Goal: Answer question/provide support: Share knowledge or assist other users

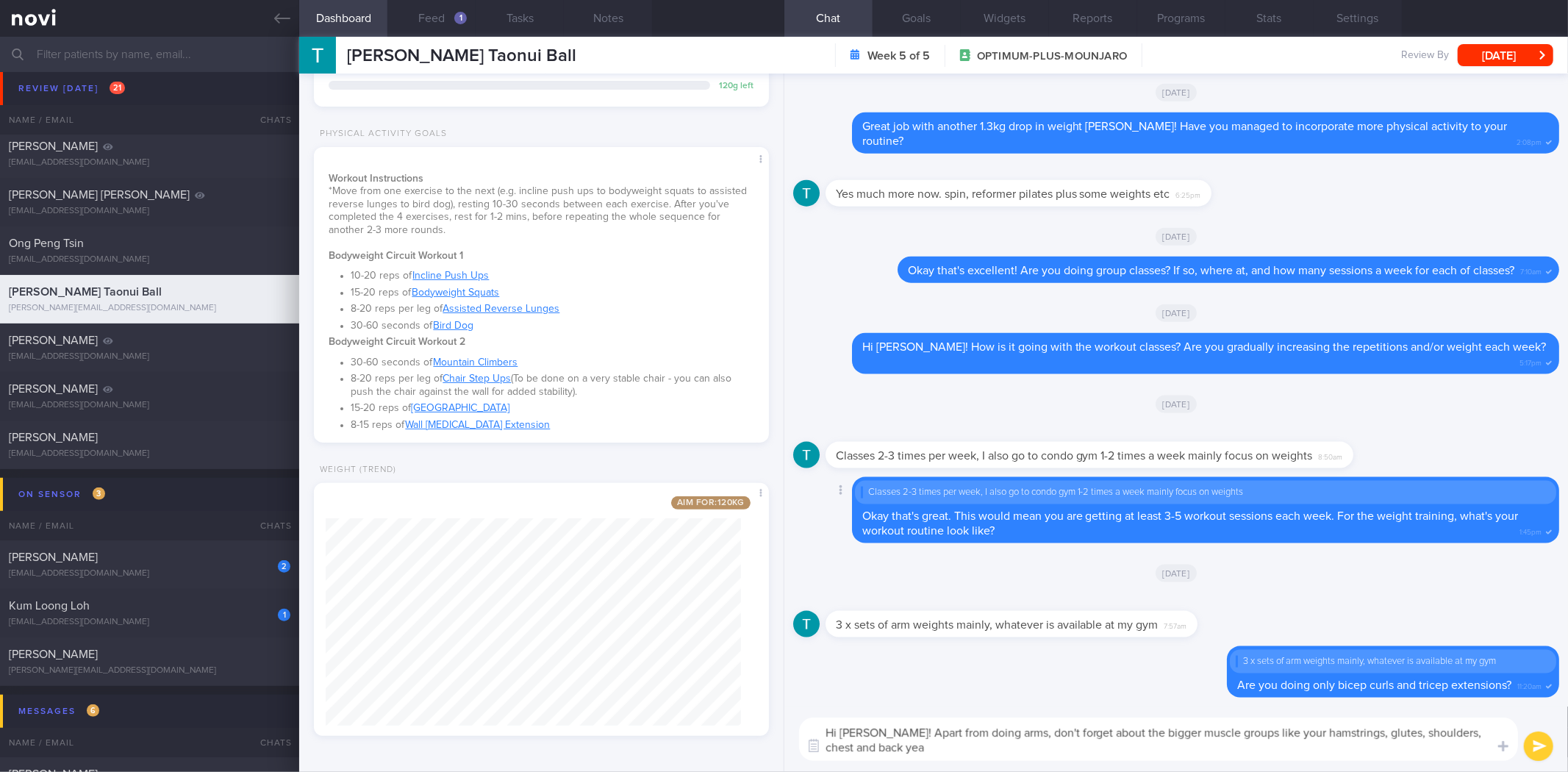
type textarea "Hi Tyrel! Apart from doing arms, don't forget about the bigger muscle groups li…"
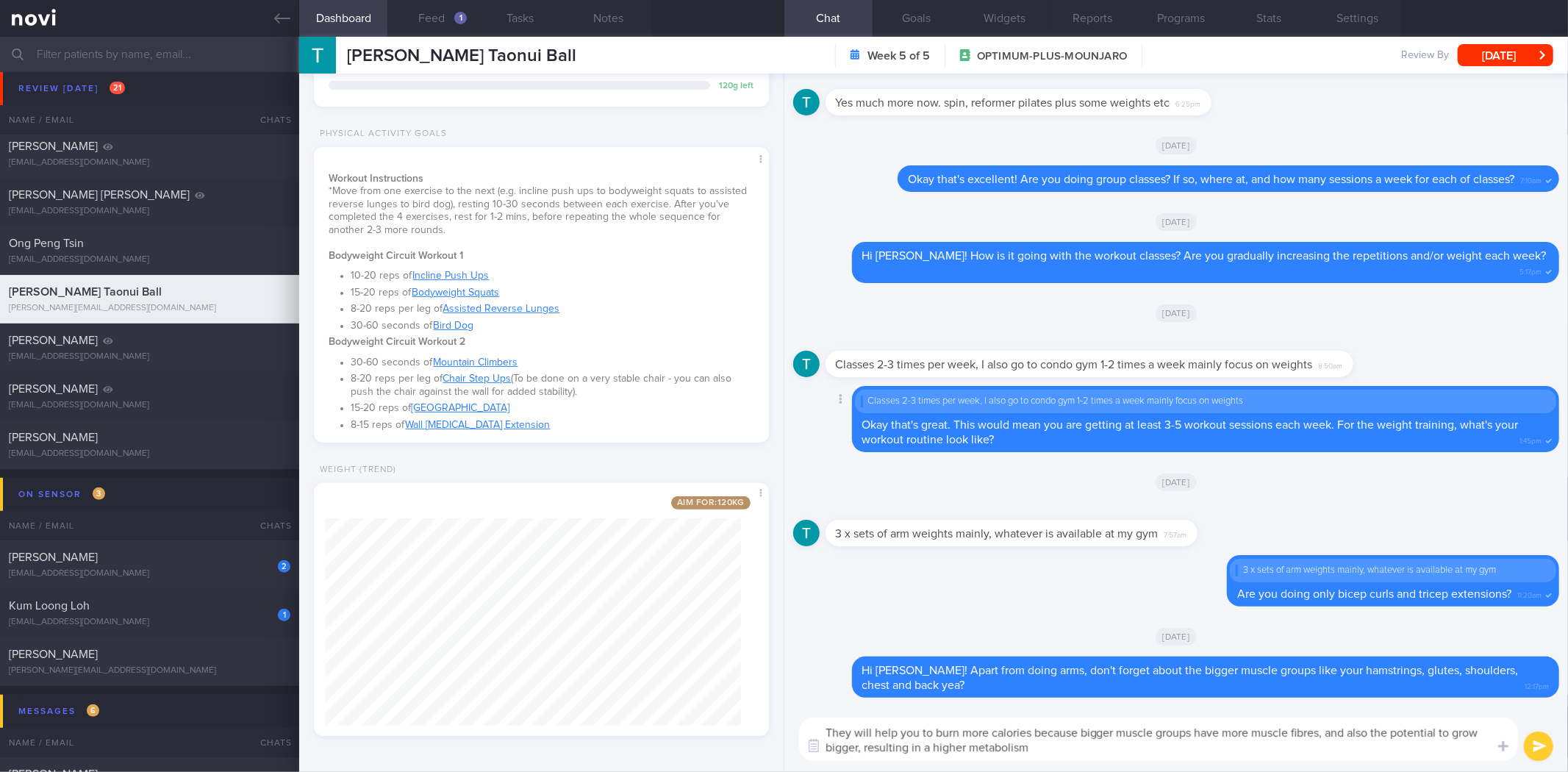
type textarea "They will help you to burn more calories because bigger muscle groups have more…"
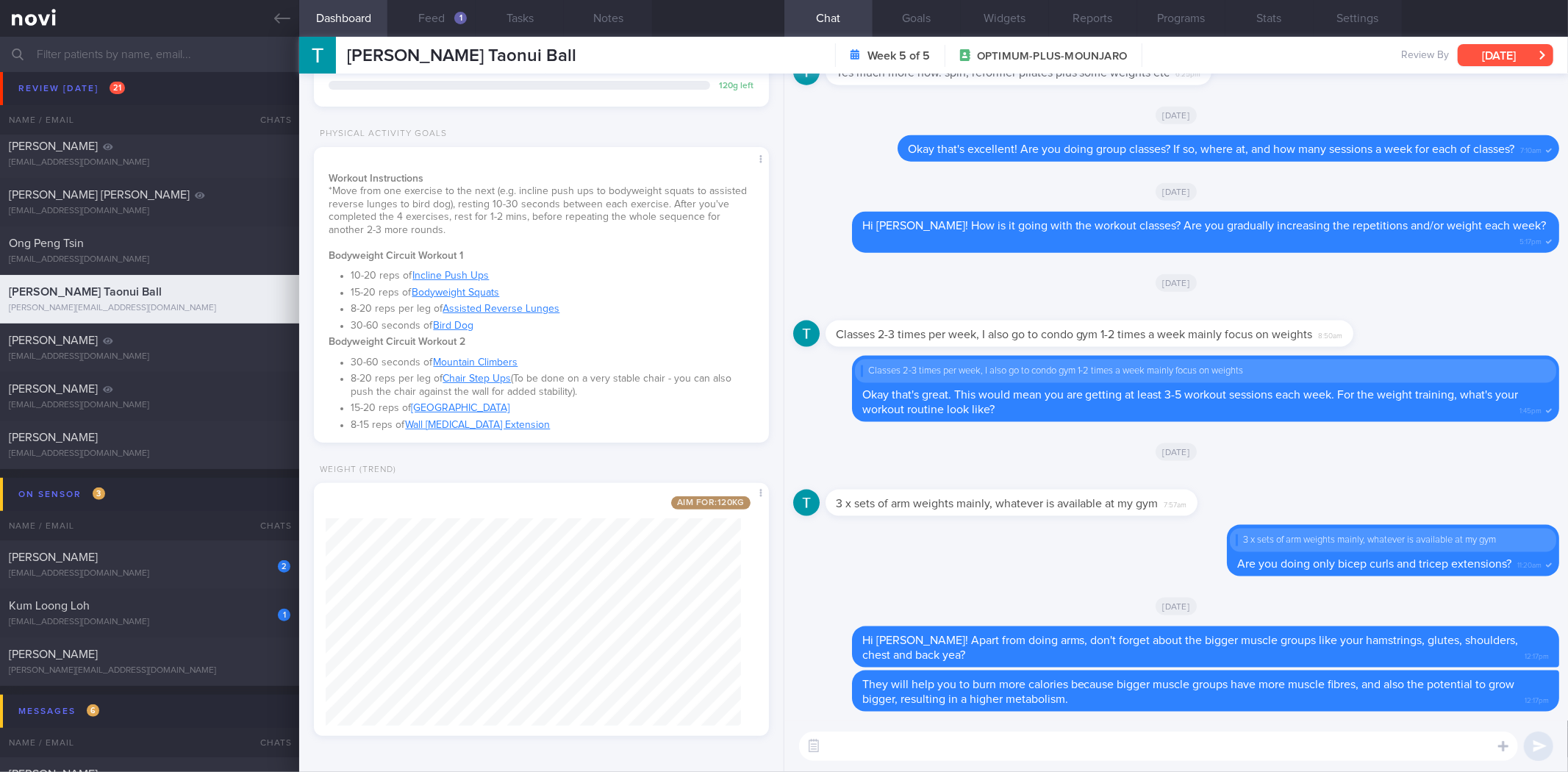
click at [1505, 59] on button "[DATE]" at bounding box center [1506, 55] width 96 height 22
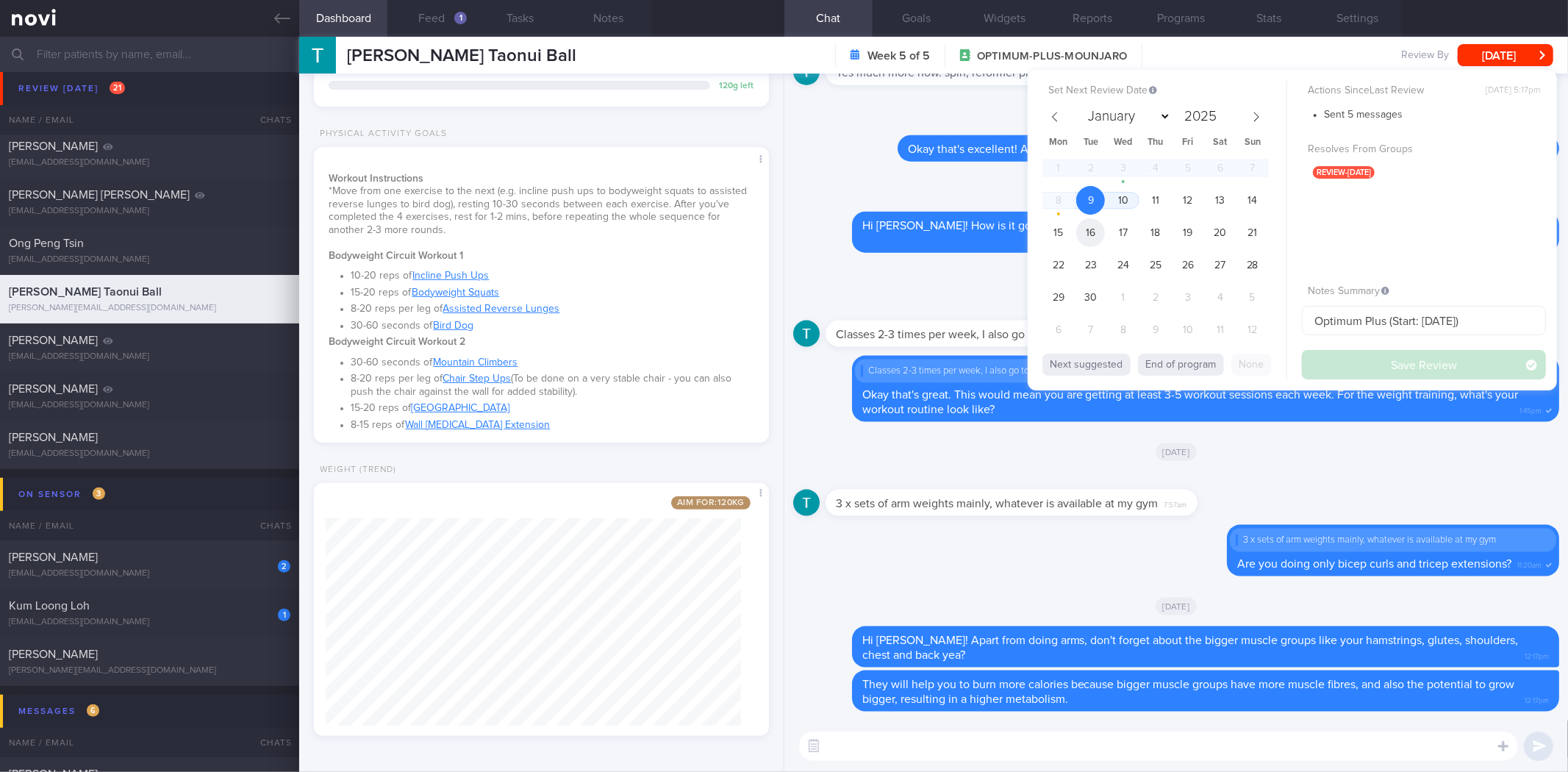
click at [1097, 241] on span "16" at bounding box center [1090, 232] width 29 height 29
click at [1327, 358] on button "Save Review" at bounding box center [1424, 364] width 244 height 30
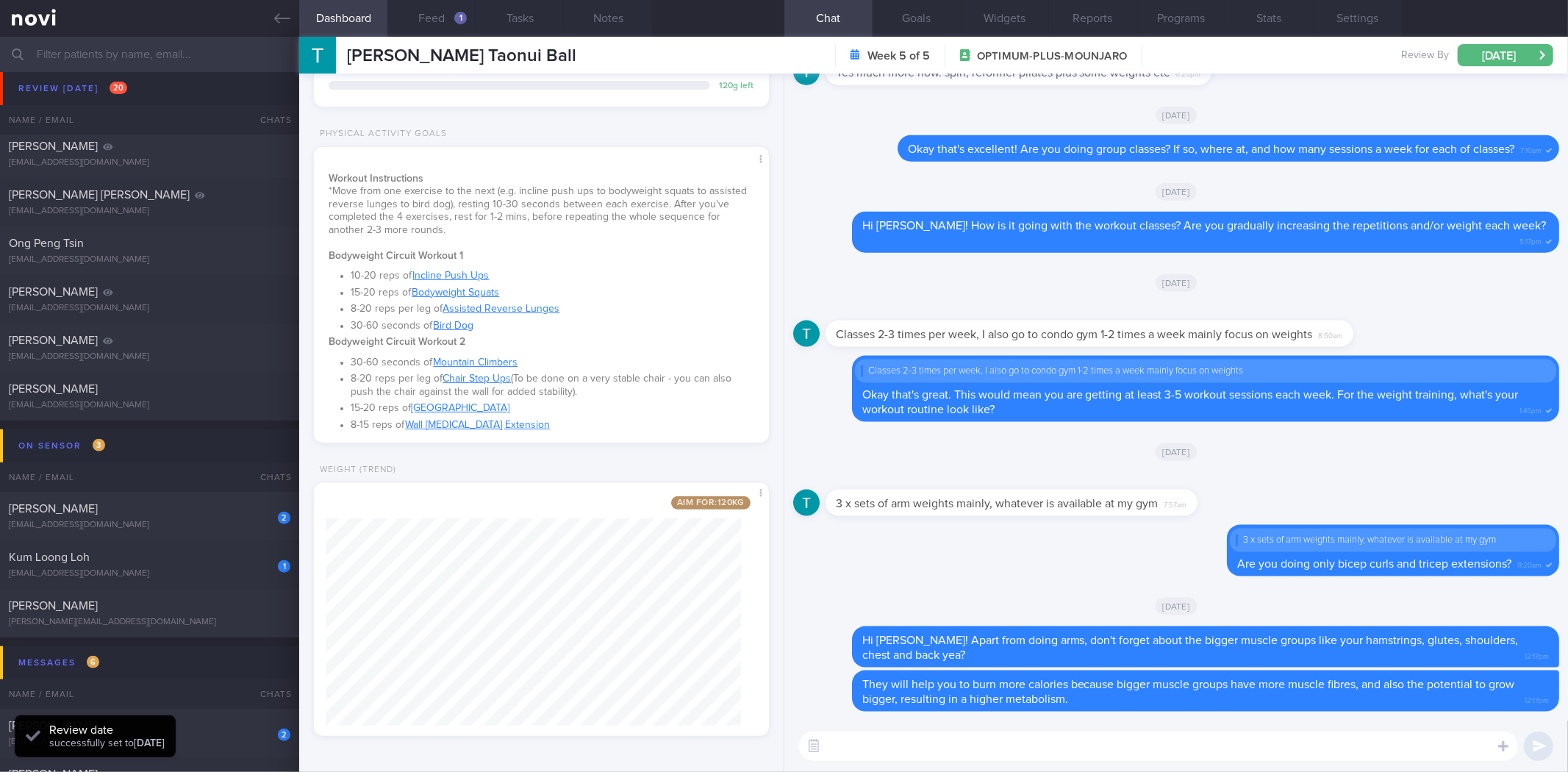
click at [276, 16] on icon at bounding box center [282, 18] width 16 height 16
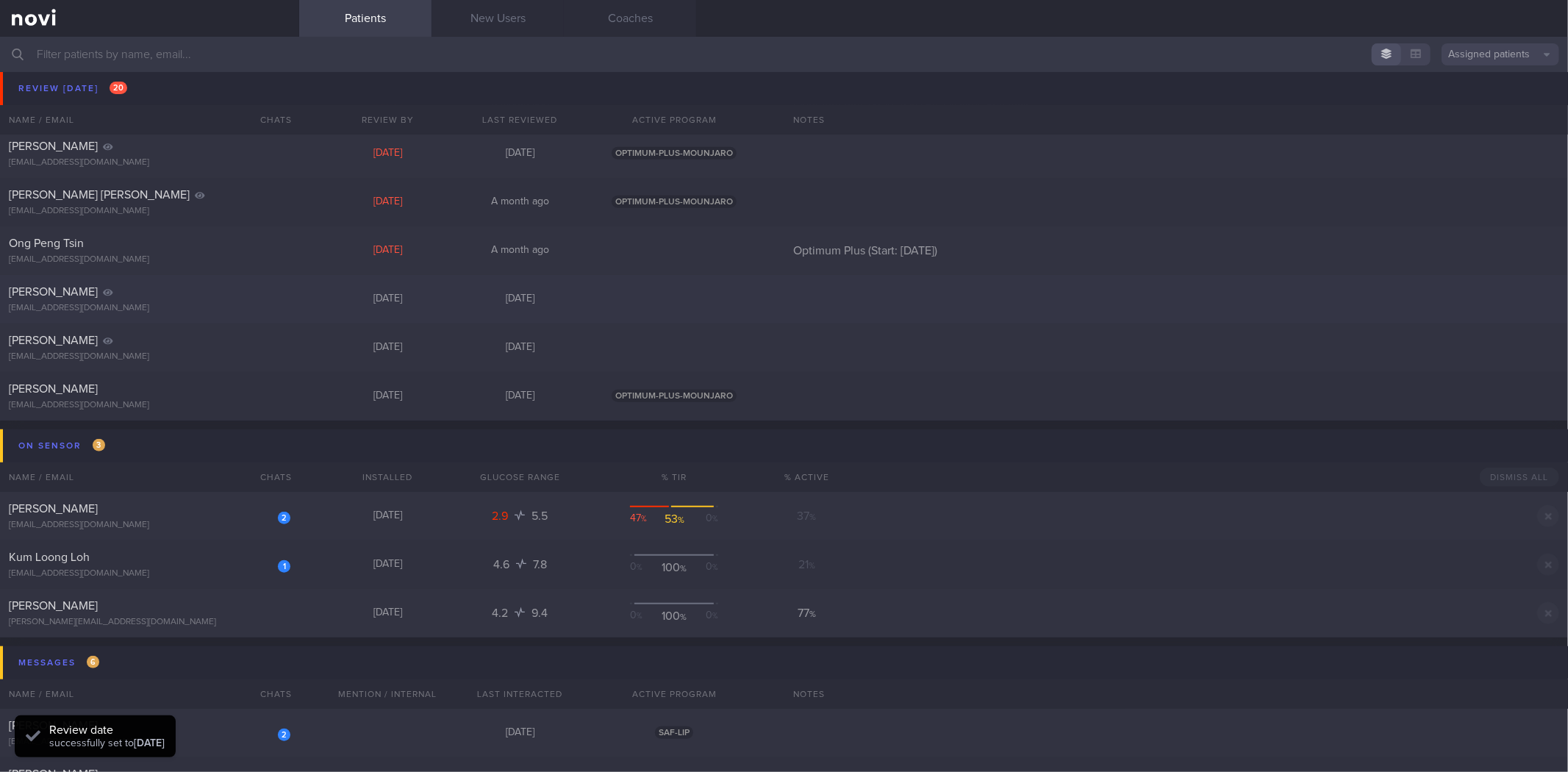
click at [228, 310] on div "[EMAIL_ADDRESS][DOMAIN_NAME]" at bounding box center [149, 308] width 282 height 11
select select "8"
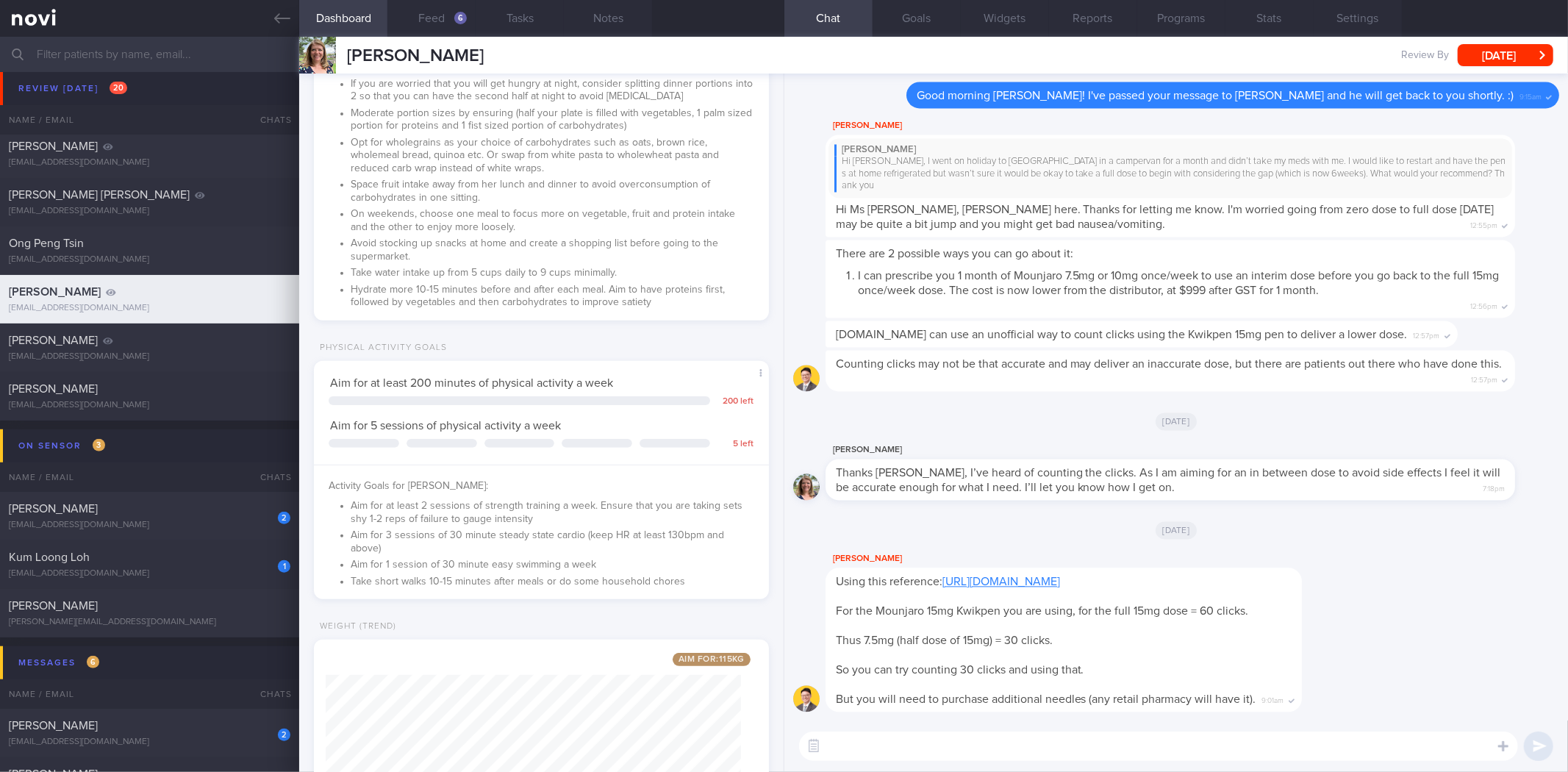
scroll to position [644, 0]
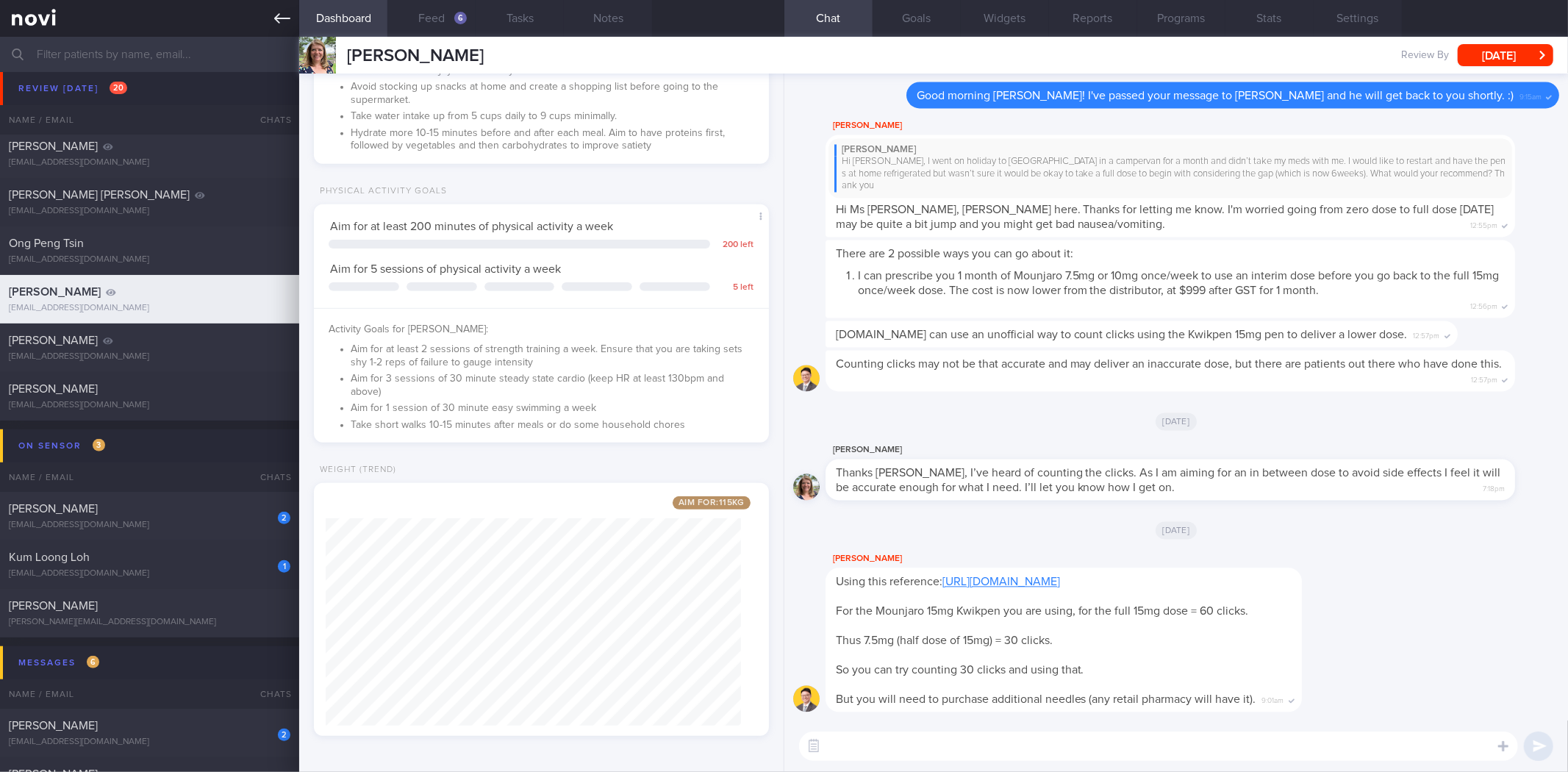
click at [282, 25] on icon at bounding box center [282, 18] width 16 height 16
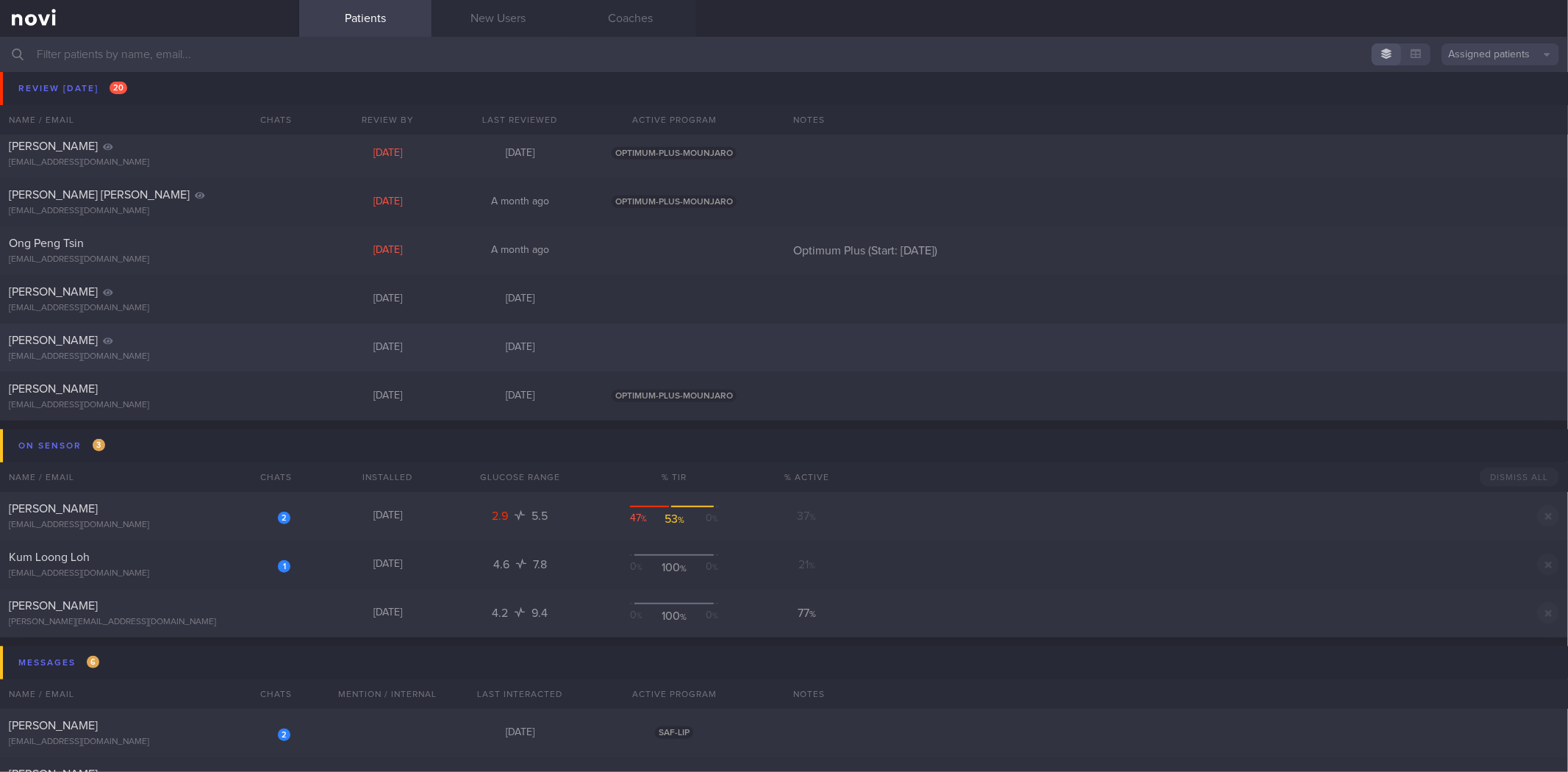
click at [248, 364] on div "June Hwang all_jj@yahoo.com.sg Today 7 days ago" at bounding box center [784, 347] width 1568 height 48
select select "8"
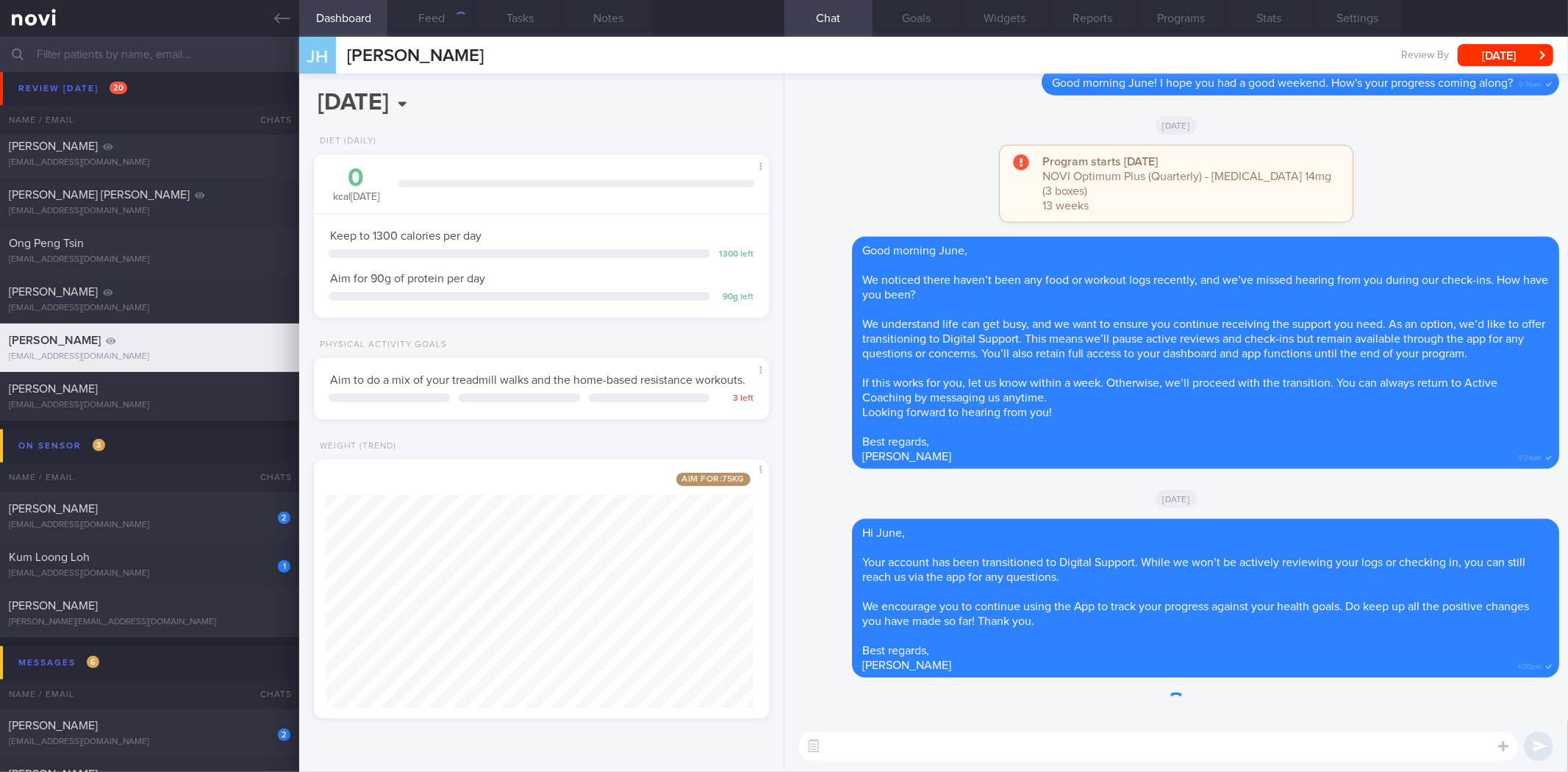
scroll to position [235, 428]
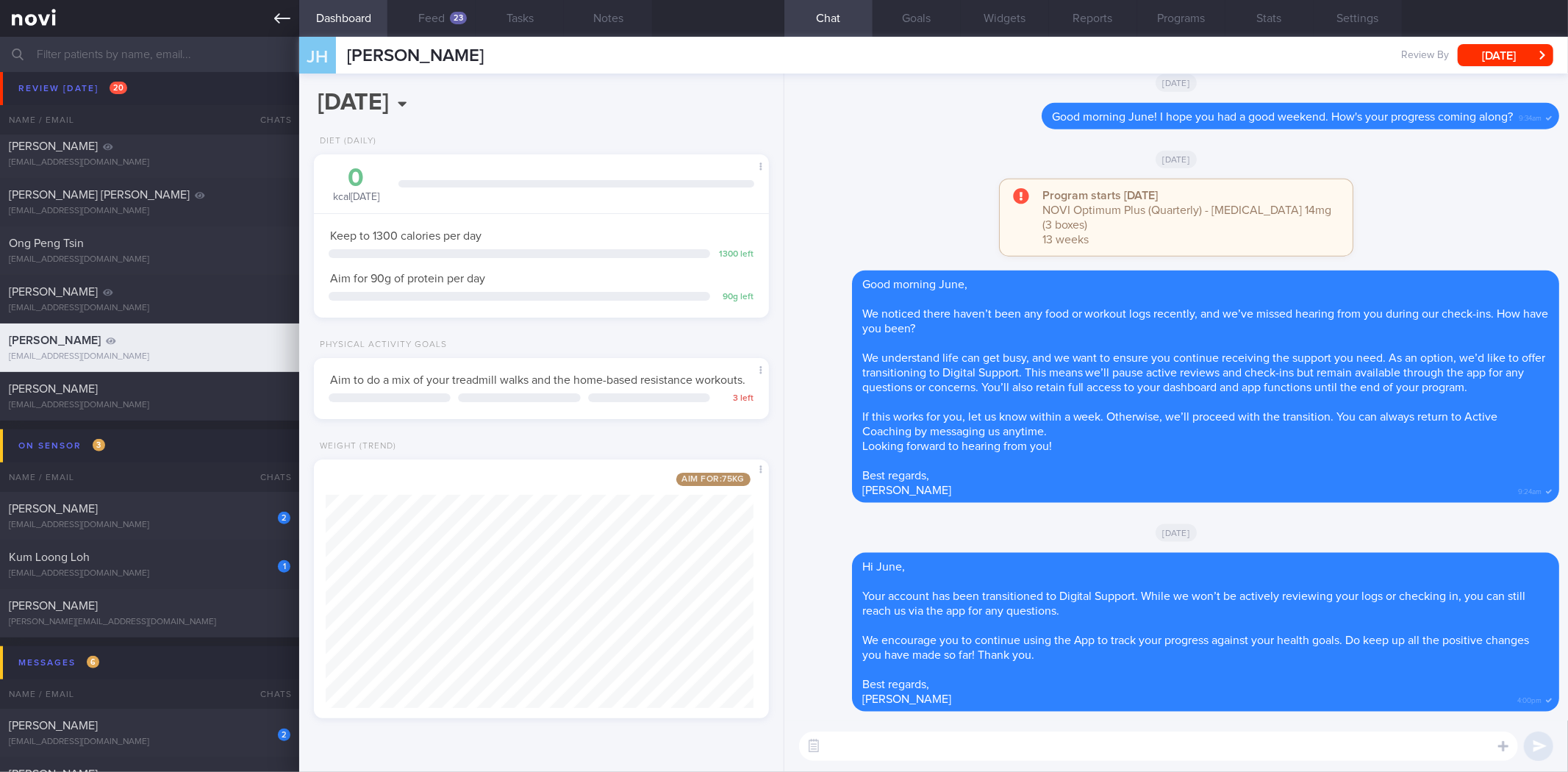
click at [284, 15] on icon at bounding box center [282, 18] width 16 height 16
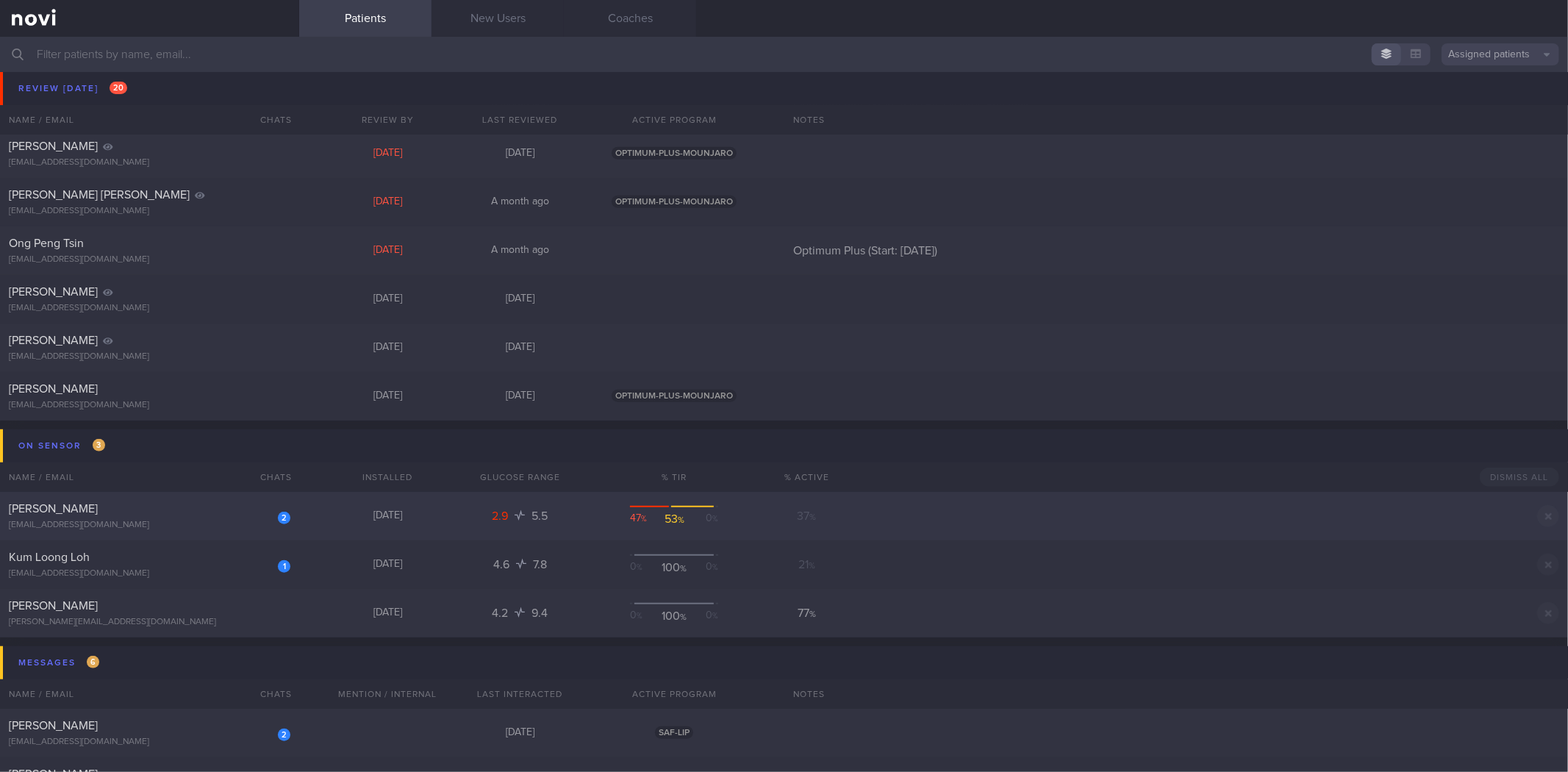
drag, startPoint x: 174, startPoint y: 397, endPoint x: 555, endPoint y: 517, distance: 399.5
click at [174, 397] on div "Joanne jcrofskey@gmail.com" at bounding box center [149, 396] width 299 height 30
select select "8"
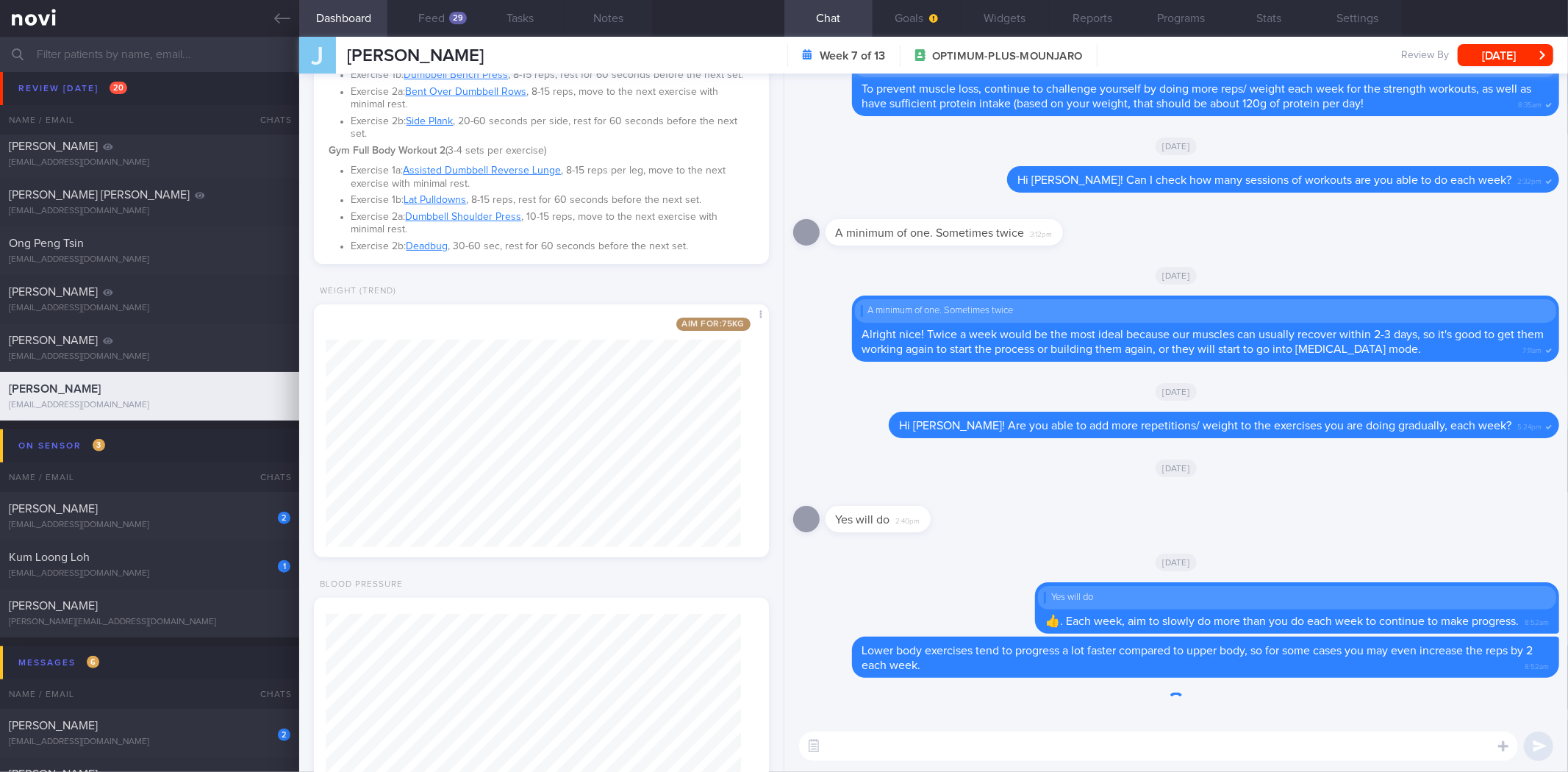
scroll to position [361, 0]
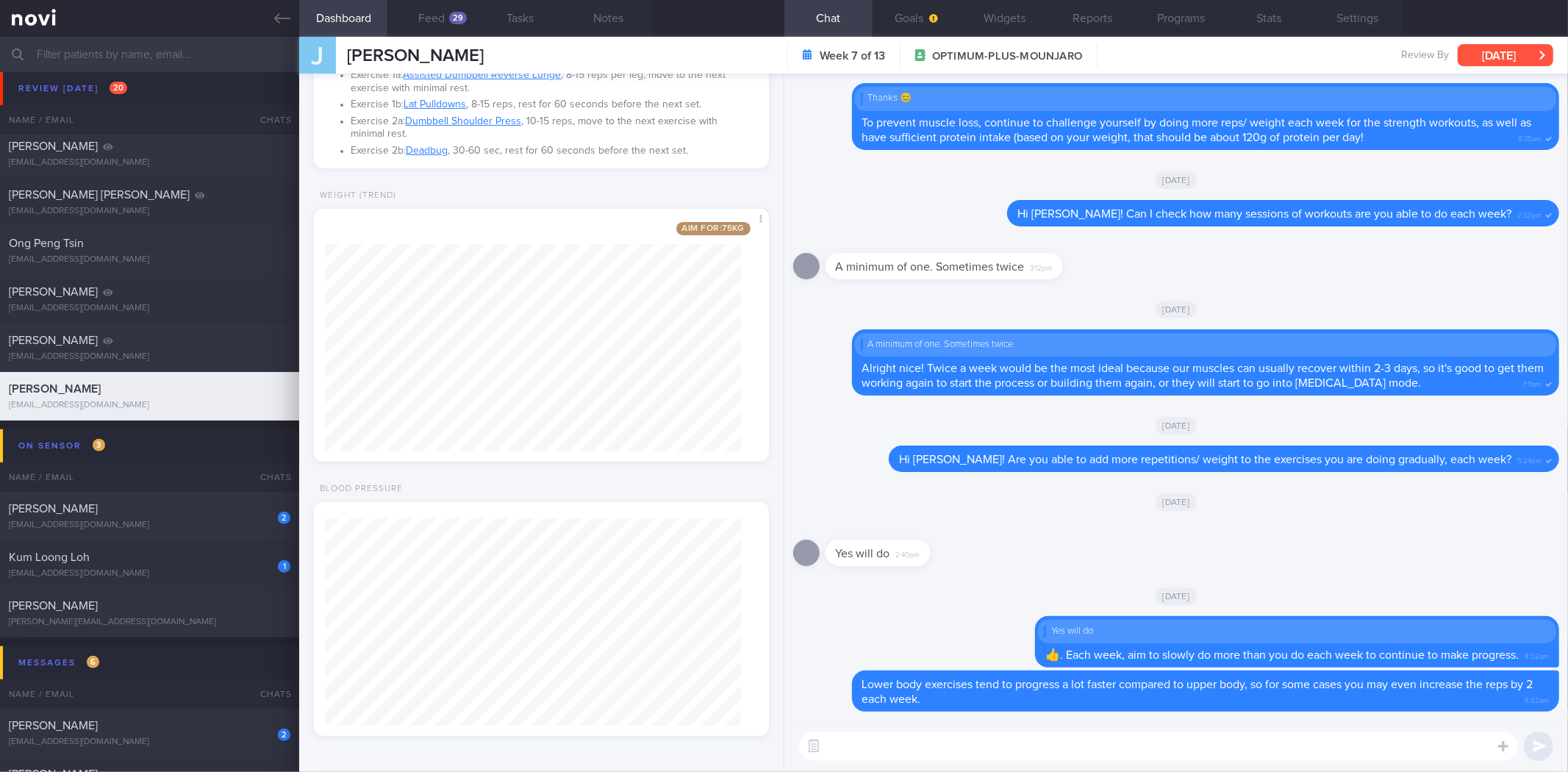
click at [1496, 51] on button "[DATE]" at bounding box center [1506, 55] width 96 height 22
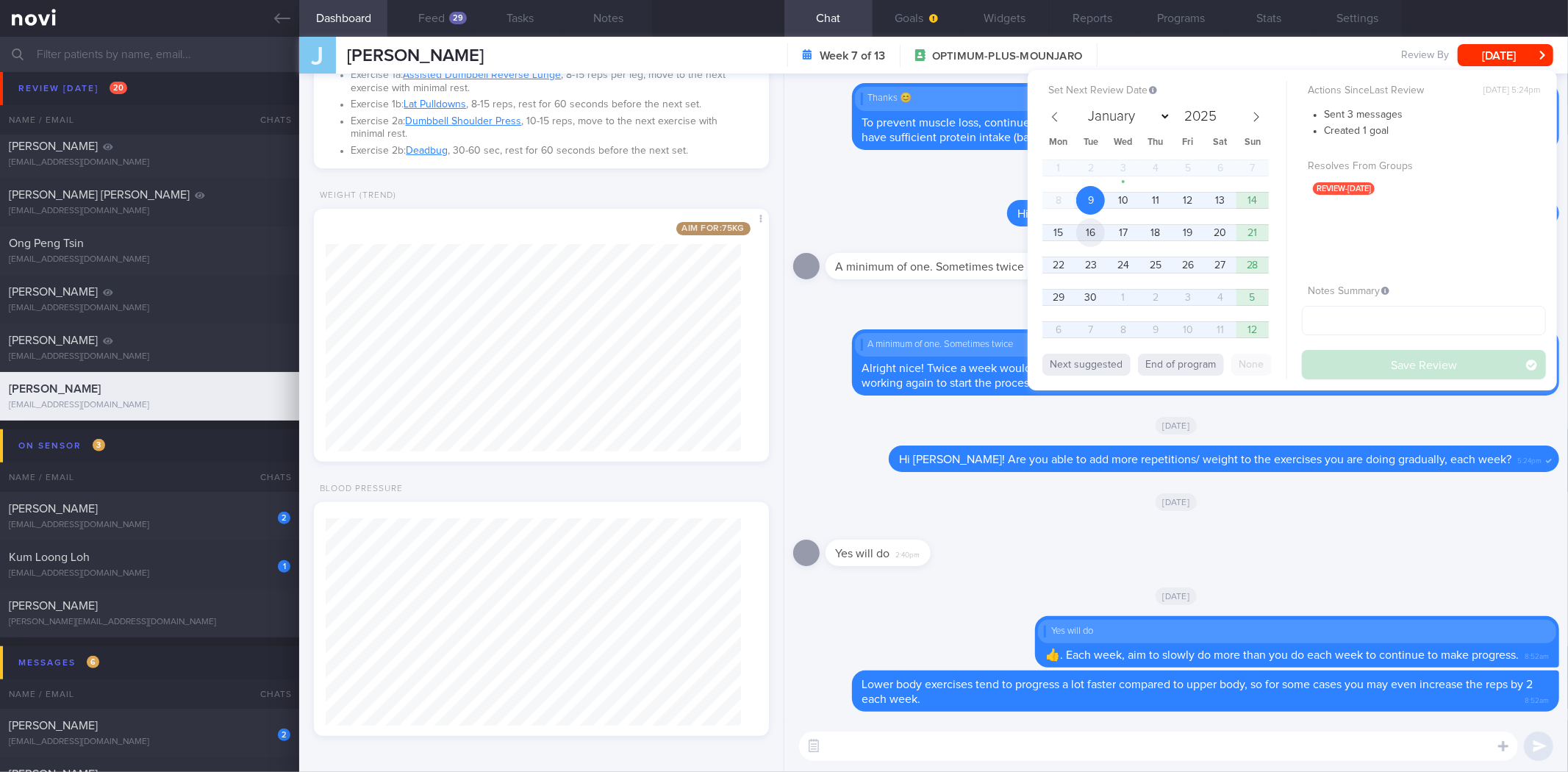
click at [1085, 233] on span "16" at bounding box center [1090, 232] width 29 height 29
click at [1373, 370] on button "Save Review" at bounding box center [1424, 364] width 244 height 30
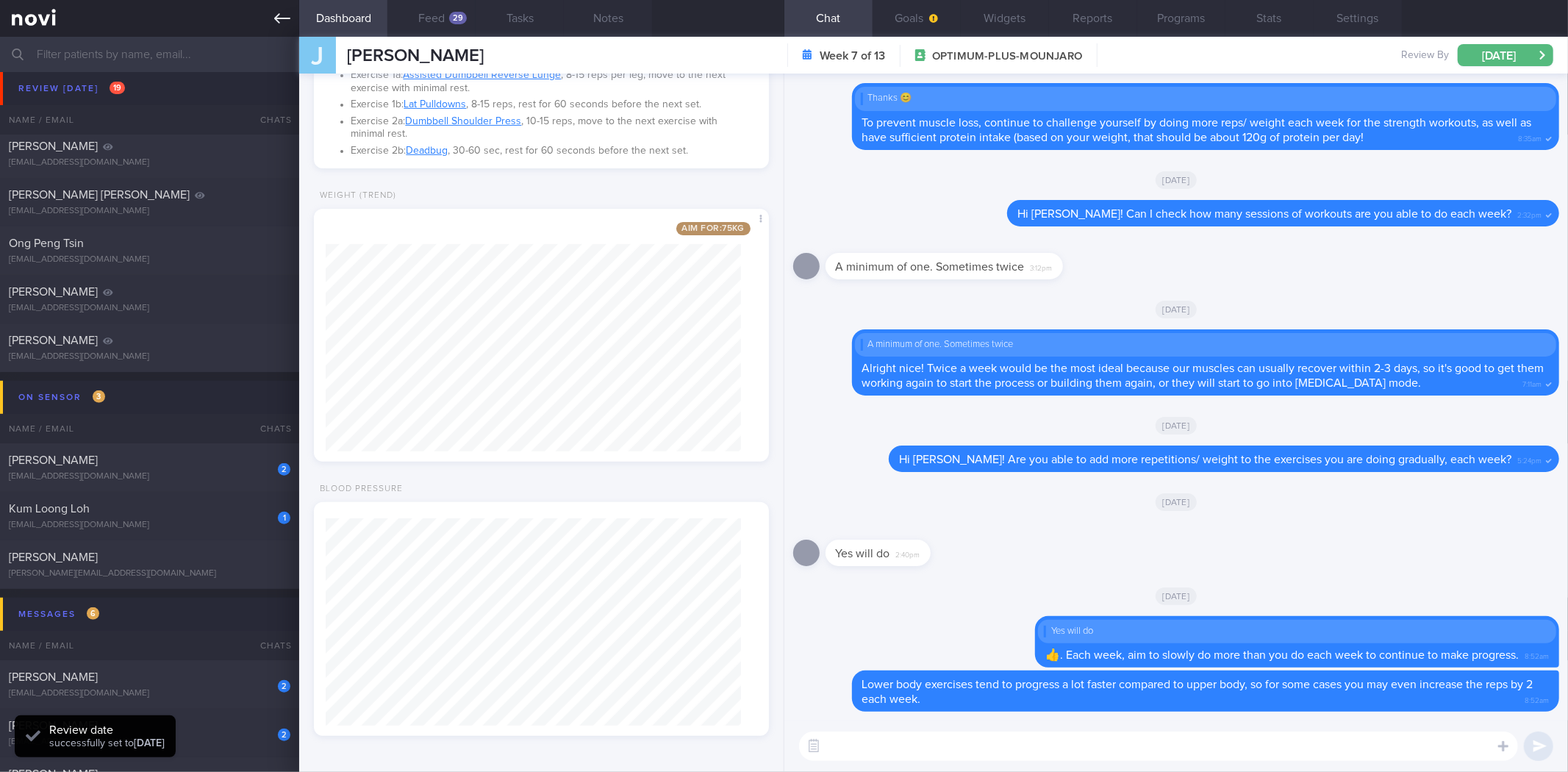
click at [277, 12] on icon at bounding box center [282, 18] width 16 height 16
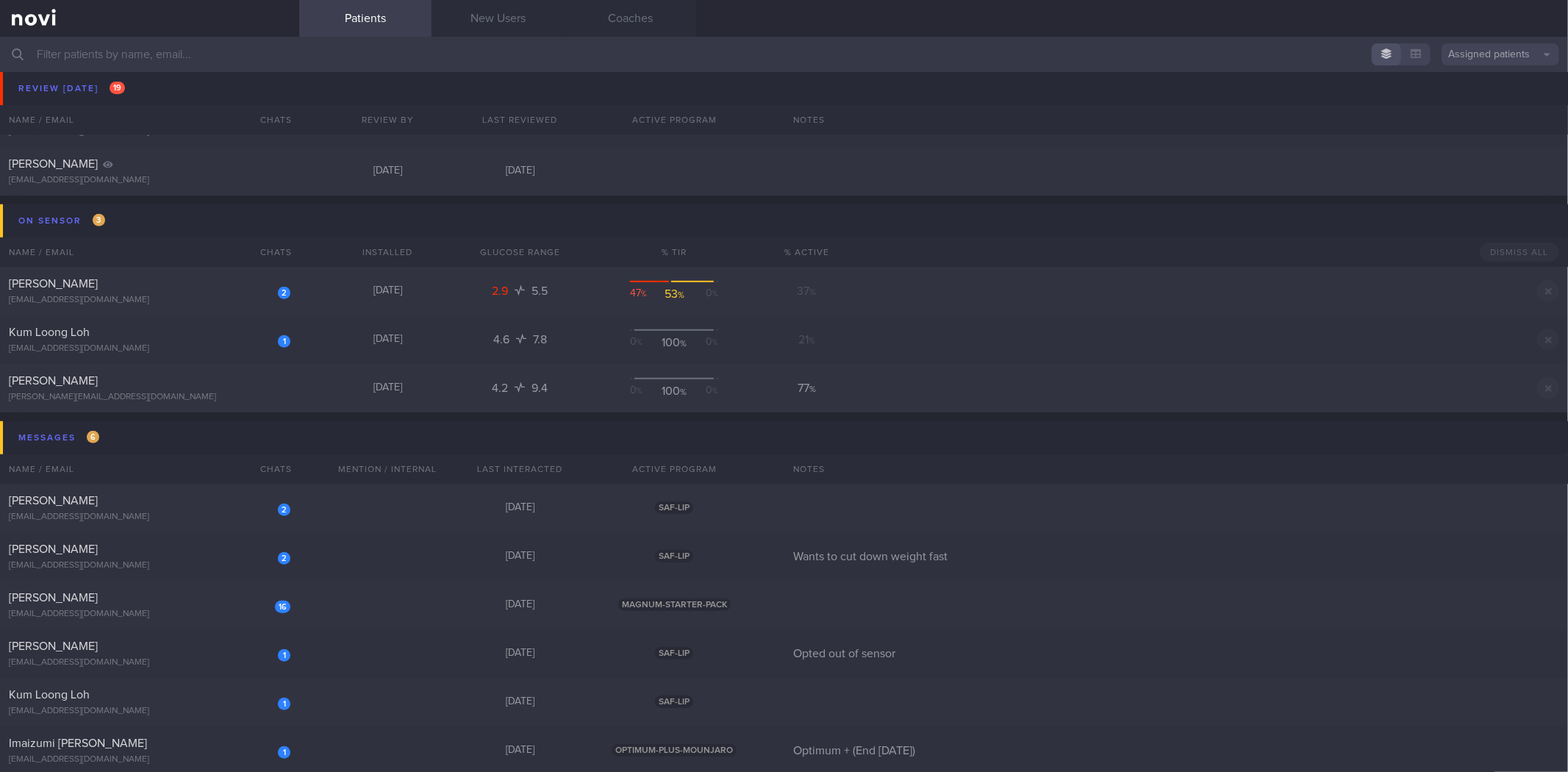
scroll to position [980, 0]
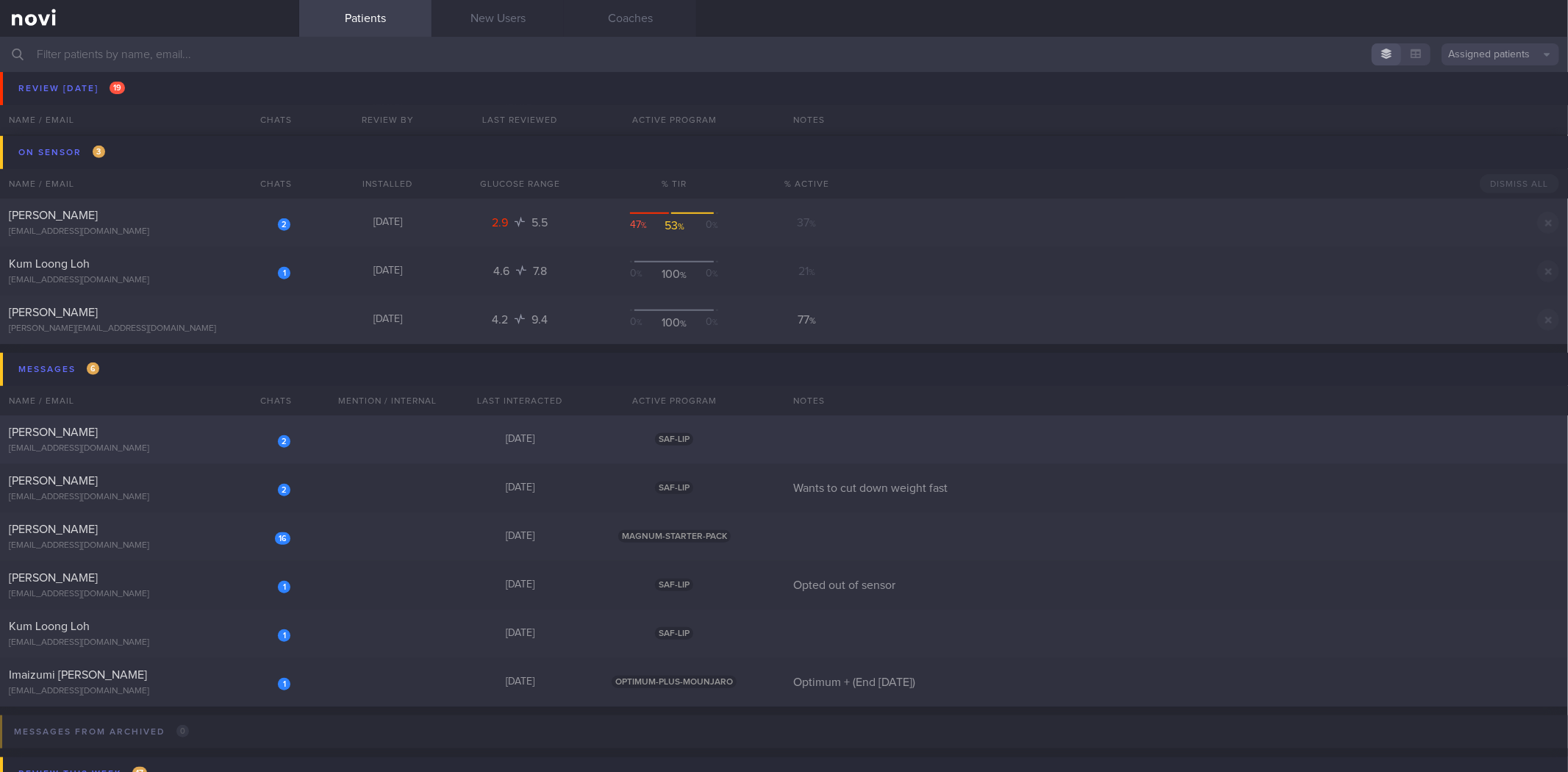
click at [165, 436] on div "[PERSON_NAME]" at bounding box center [147, 432] width 278 height 15
select select "8"
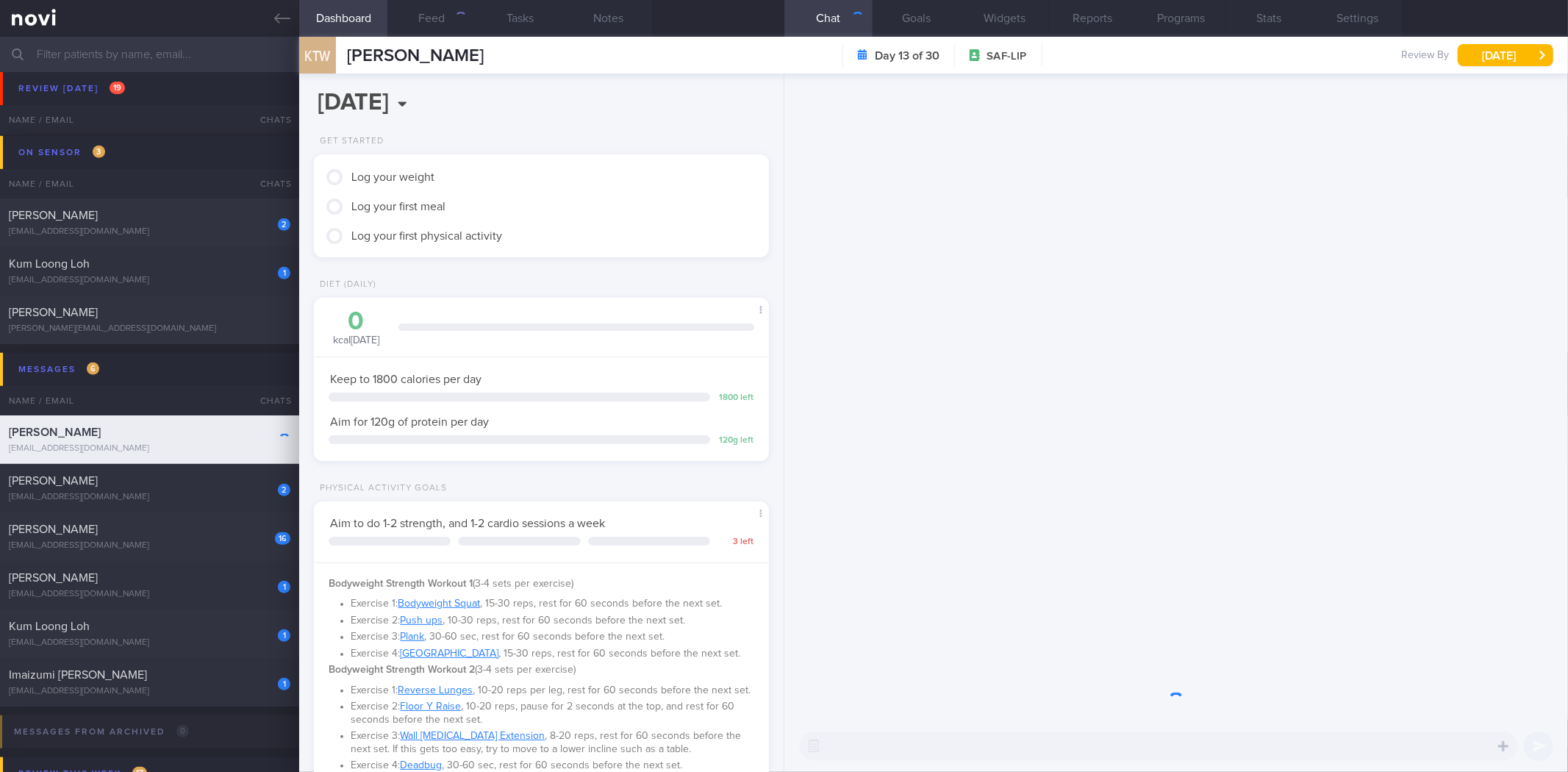
scroll to position [210, 421]
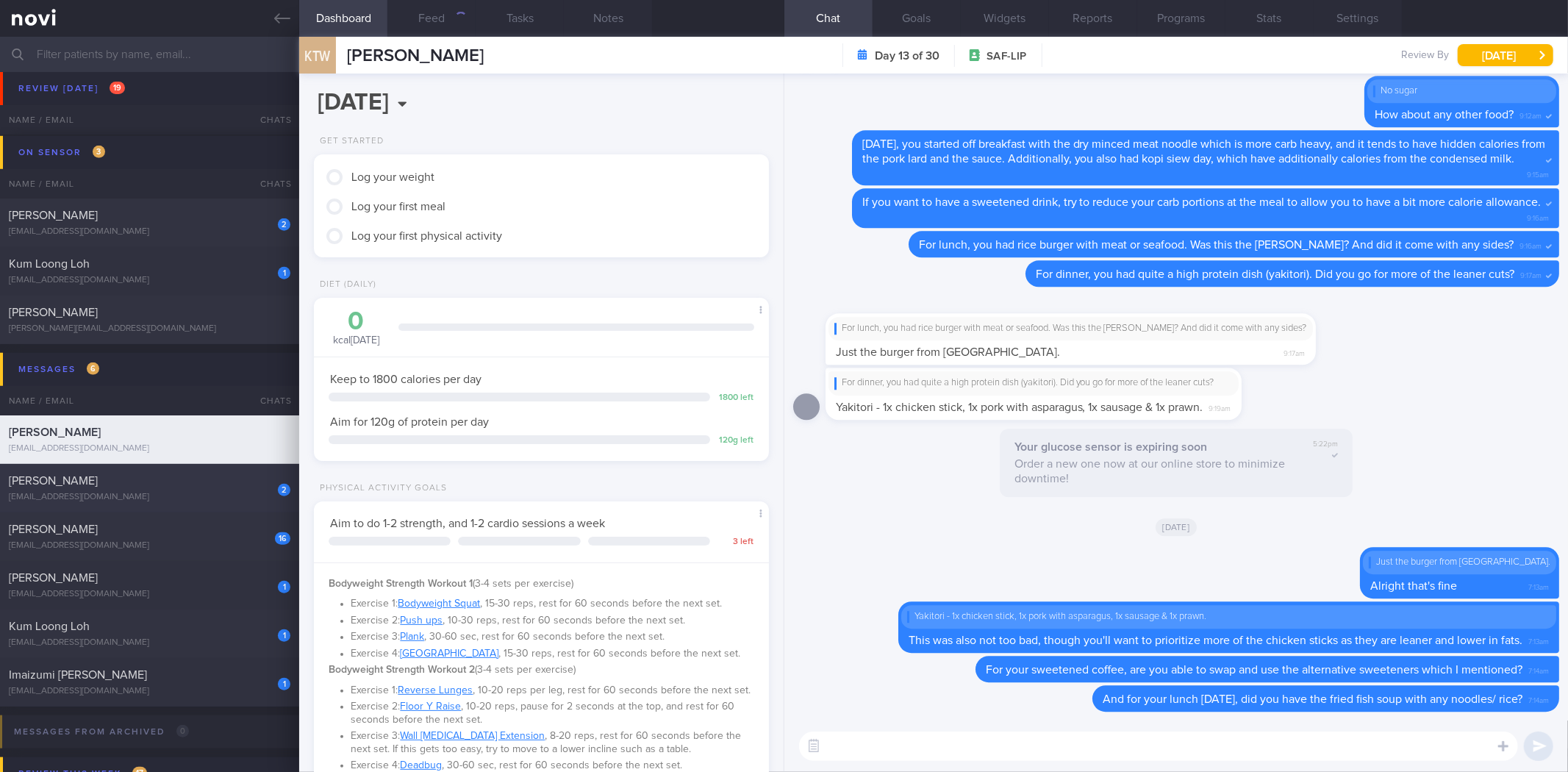
click at [224, 497] on div "[EMAIL_ADDRESS][DOMAIN_NAME]" at bounding box center [149, 497] width 282 height 11
type input "Wants to cut down weight fast"
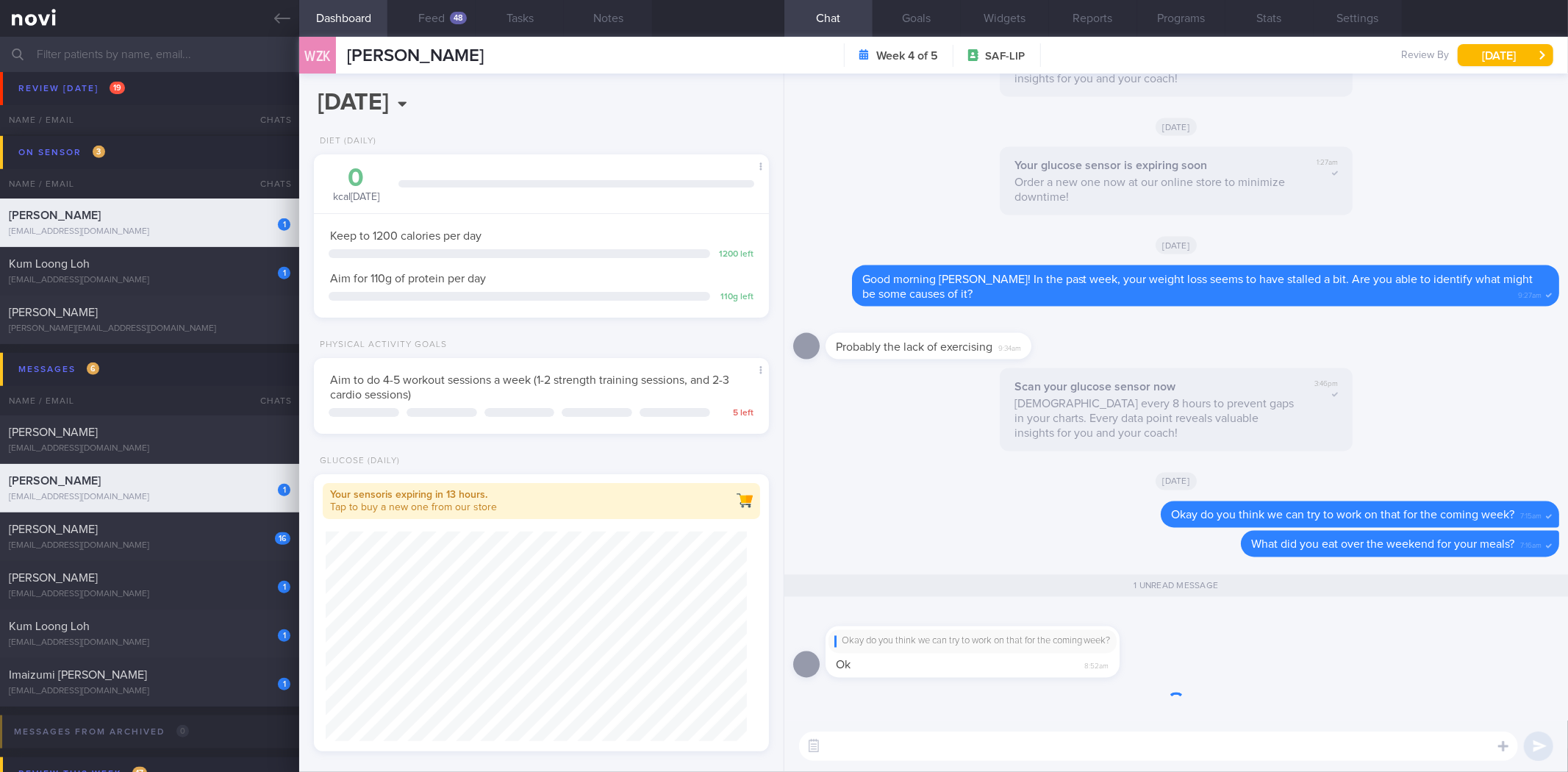
scroll to position [210, 421]
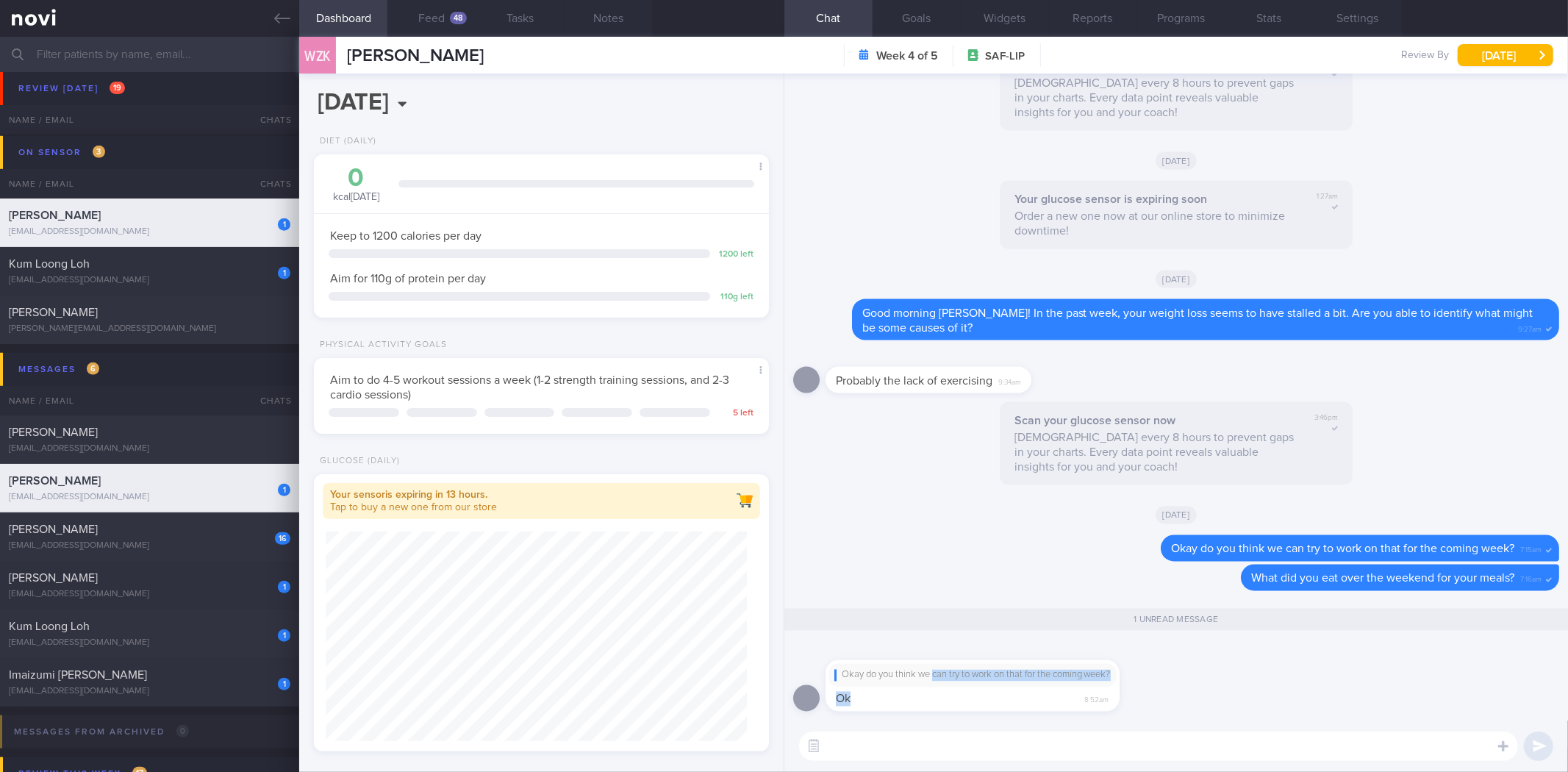
drag, startPoint x: 891, startPoint y: 688, endPoint x: 935, endPoint y: 684, distance: 44.2
click at [935, 684] on div "Okay do you think we can try to work on that for the coming week? Ok 8:52am" at bounding box center [972, 686] width 294 height 51
click at [935, 684] on div "Okay do you think we can try to work on that for the coming week?" at bounding box center [972, 676] width 288 height 23
